Goal: Check status: Check status

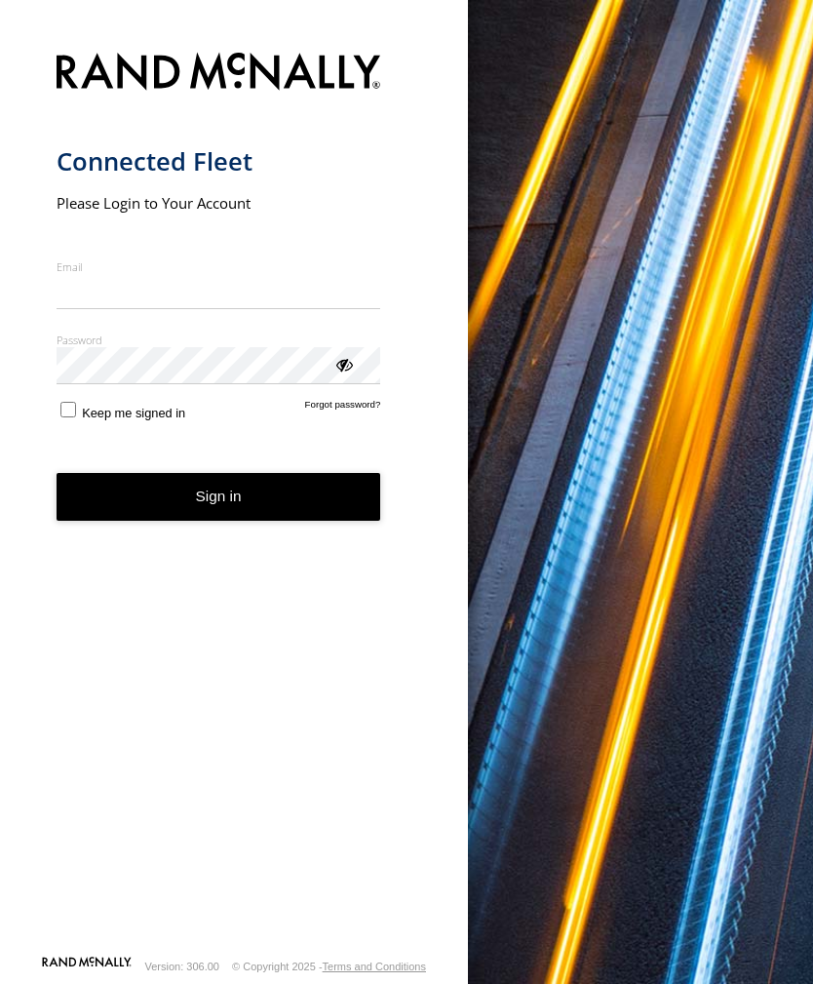
click at [150, 286] on input "Email" at bounding box center [219, 291] width 325 height 35
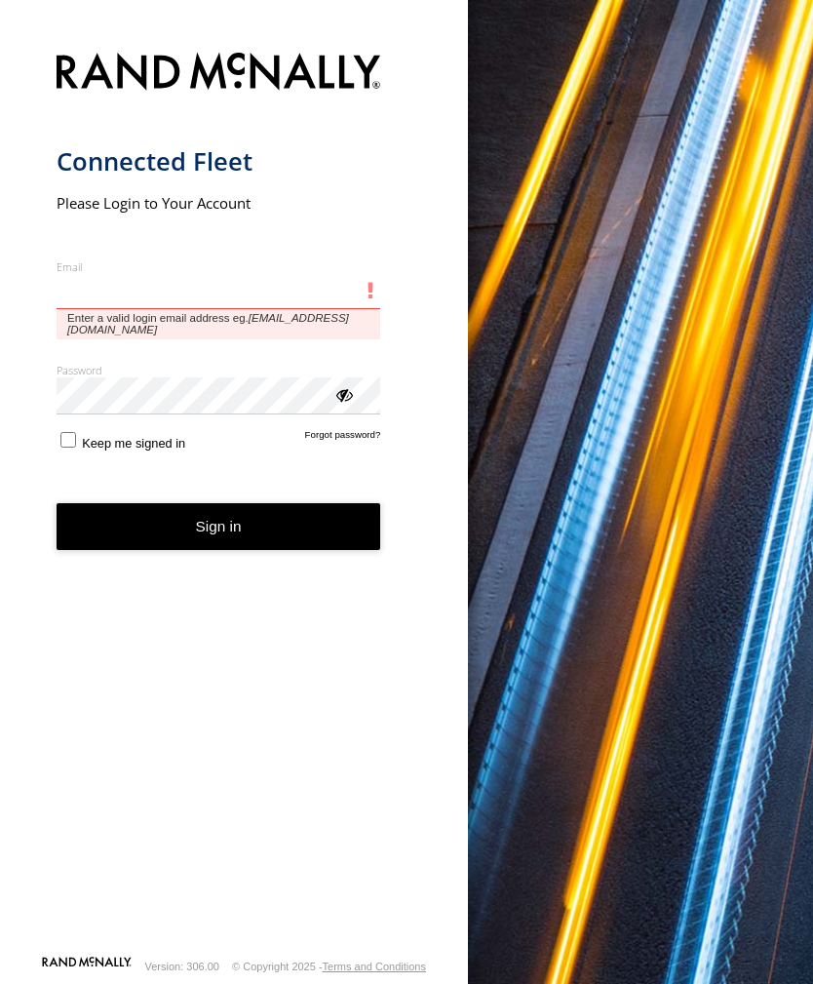
type input "**********"
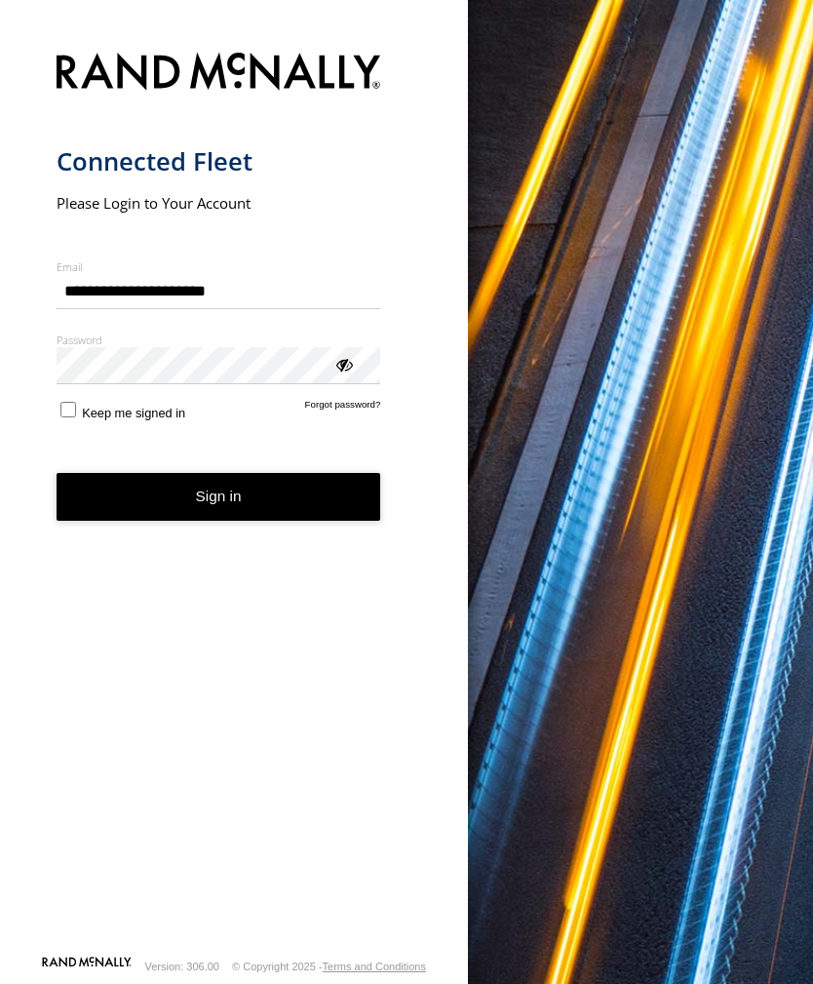
click at [218, 504] on button "Sign in" at bounding box center [219, 497] width 325 height 48
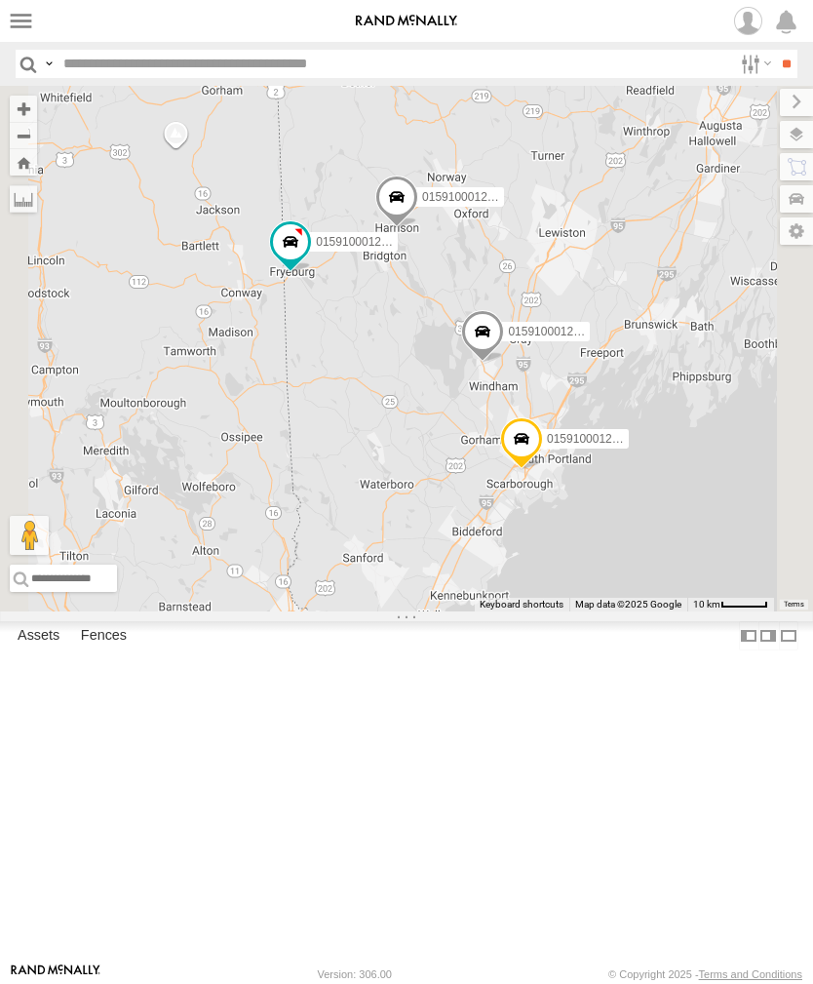
click at [29, 20] on label at bounding box center [21, 21] width 28 height 28
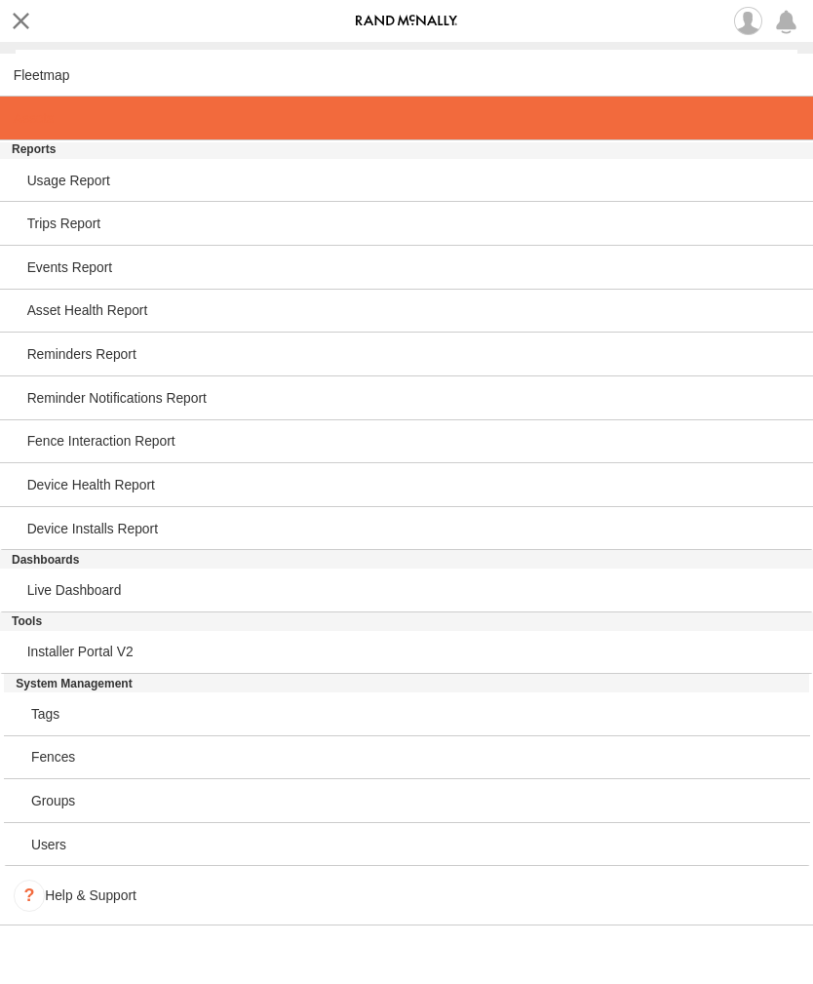
click at [39, 122] on span at bounding box center [34, 118] width 40 height 16
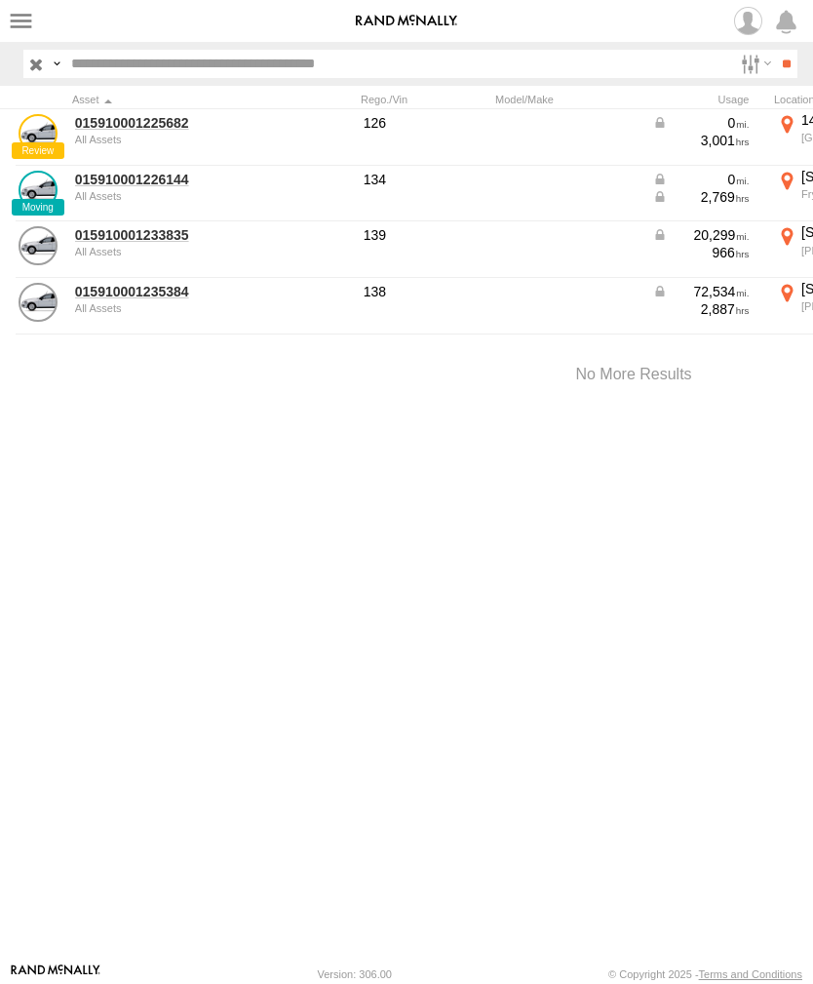
click at [153, 185] on link "015910001226144" at bounding box center [169, 180] width 189 height 18
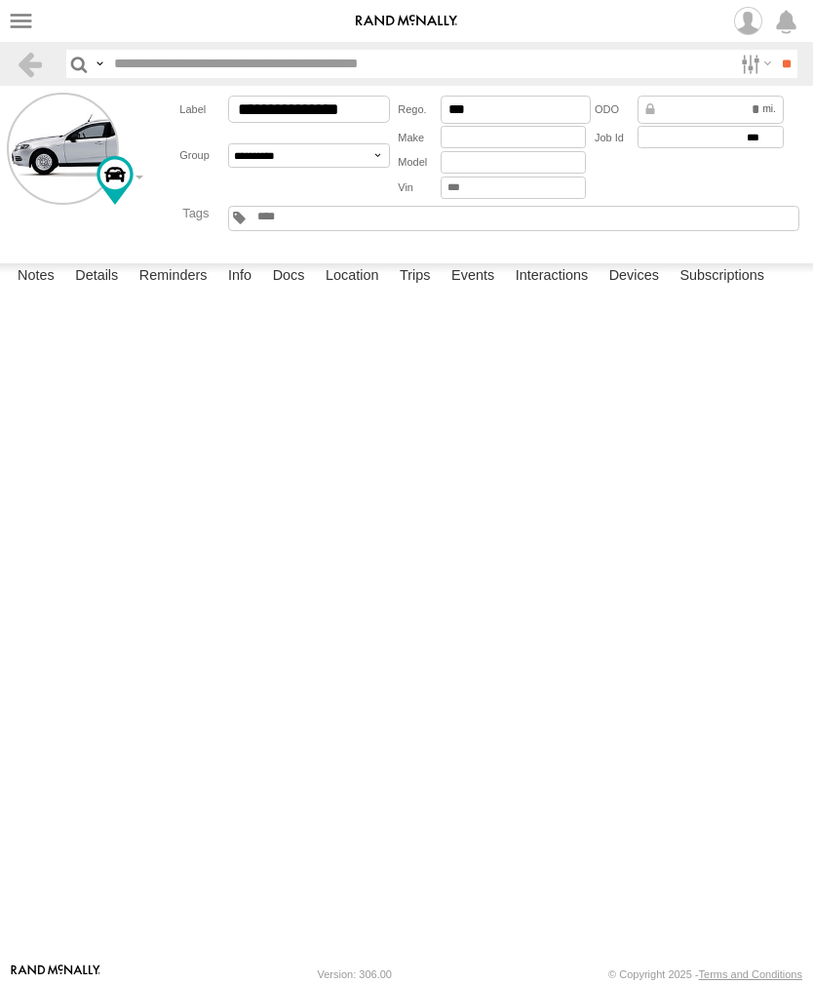
click at [481, 291] on label "Events" at bounding box center [473, 276] width 62 height 27
